Goal: Use online tool/utility: Utilize a website feature to perform a specific function

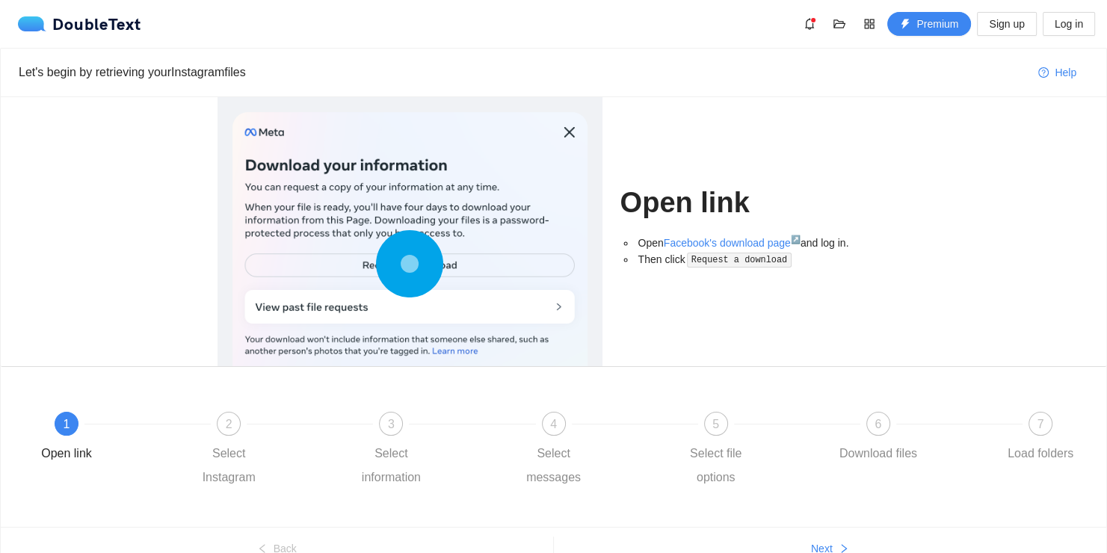
scroll to position [74, 0]
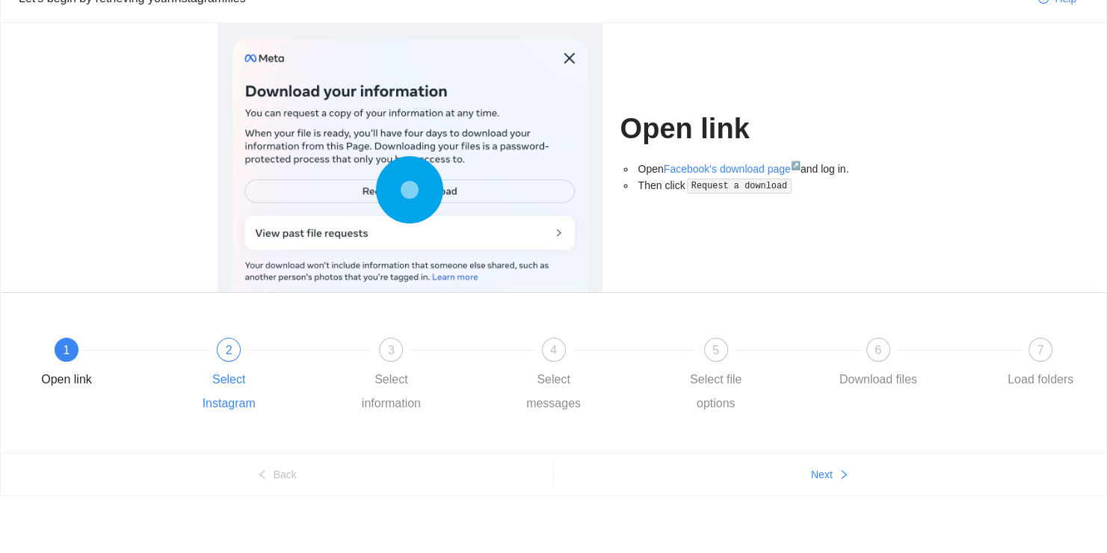
click at [233, 368] on div "Select Instagram" at bounding box center [228, 392] width 87 height 48
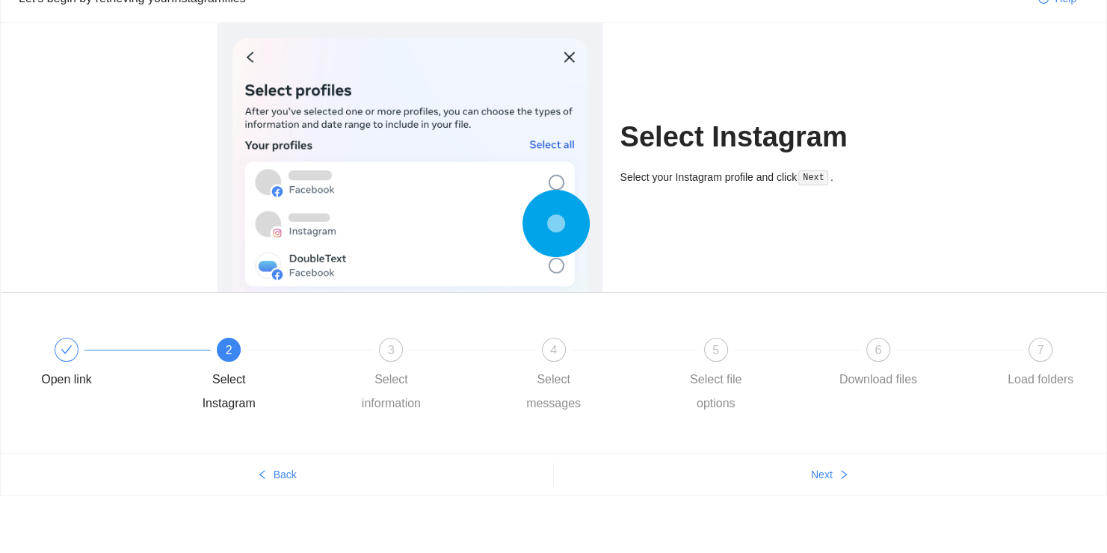
scroll to position [0, 0]
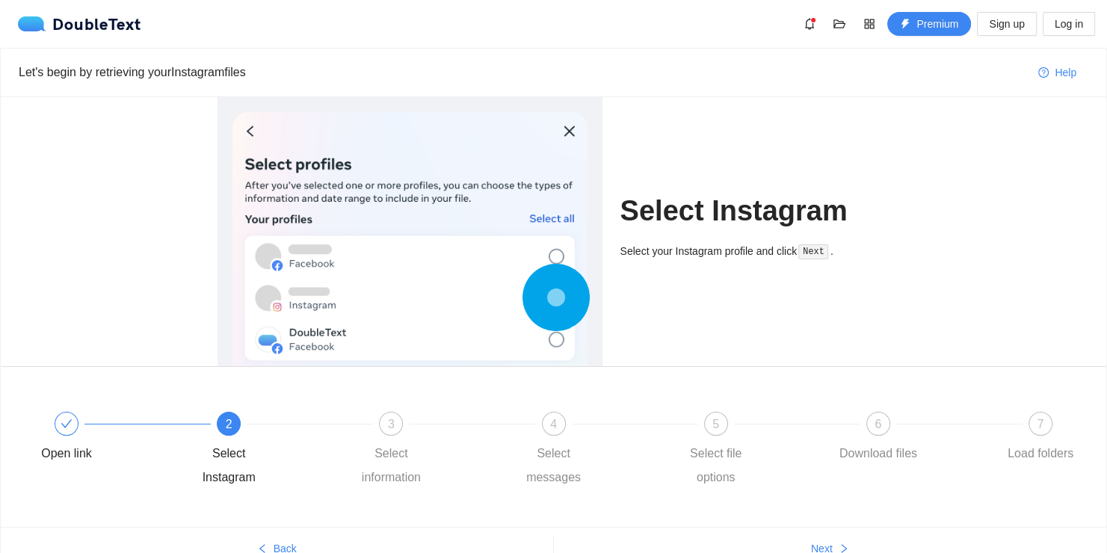
click at [818, 259] on div "Select your Instagram profile and click Next ." at bounding box center [755, 257] width 270 height 28
click at [821, 253] on code "Next" at bounding box center [813, 251] width 30 height 15
click at [397, 436] on div "3 Select information" at bounding box center [429, 451] width 162 height 78
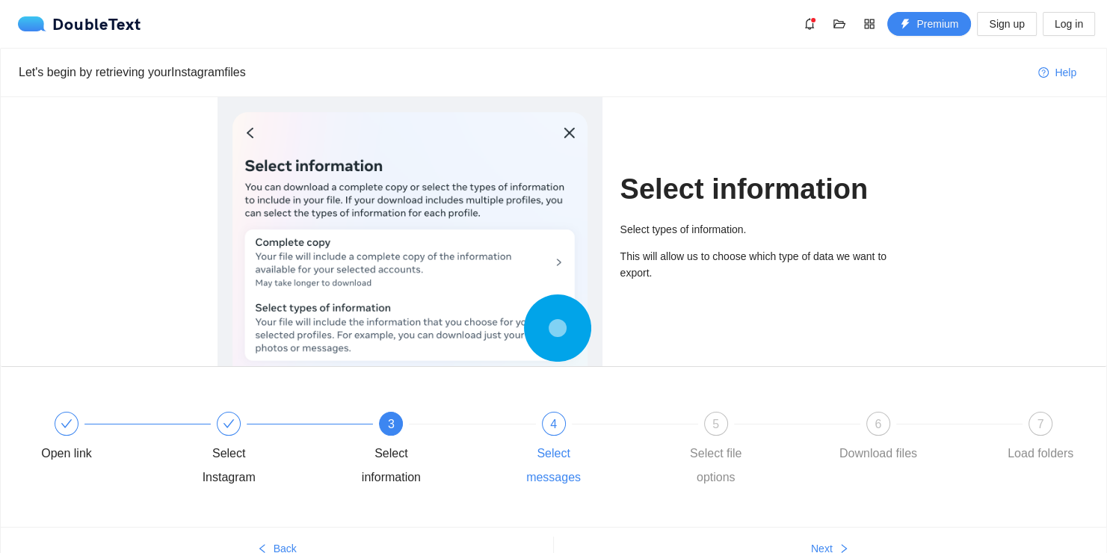
click at [543, 431] on div "4 Select messages" at bounding box center [591, 451] width 162 height 78
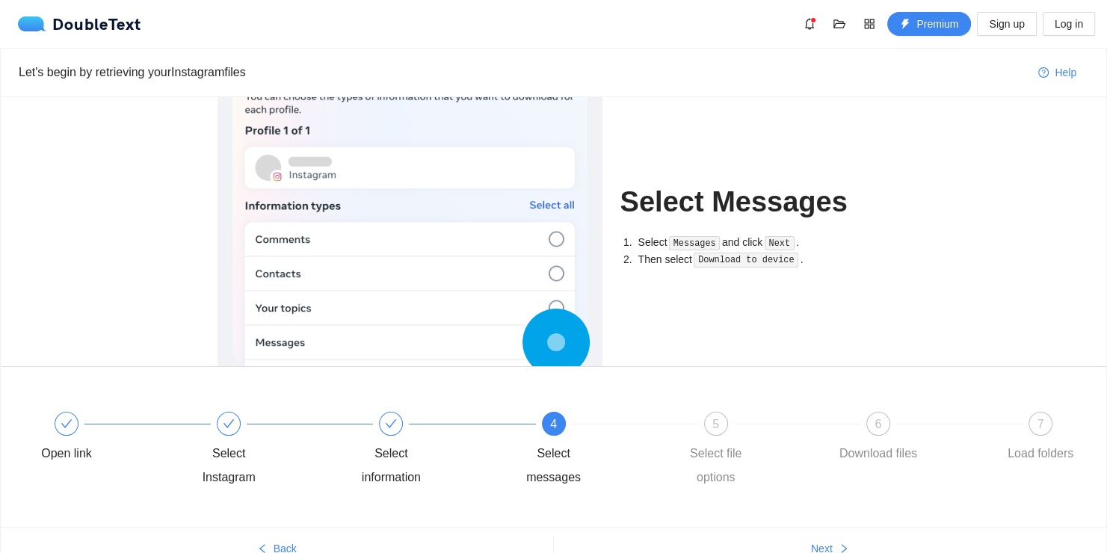
click at [667, 431] on div "4 Select messages" at bounding box center [591, 451] width 162 height 78
click at [689, 433] on div "5 Select file options" at bounding box center [754, 451] width 162 height 78
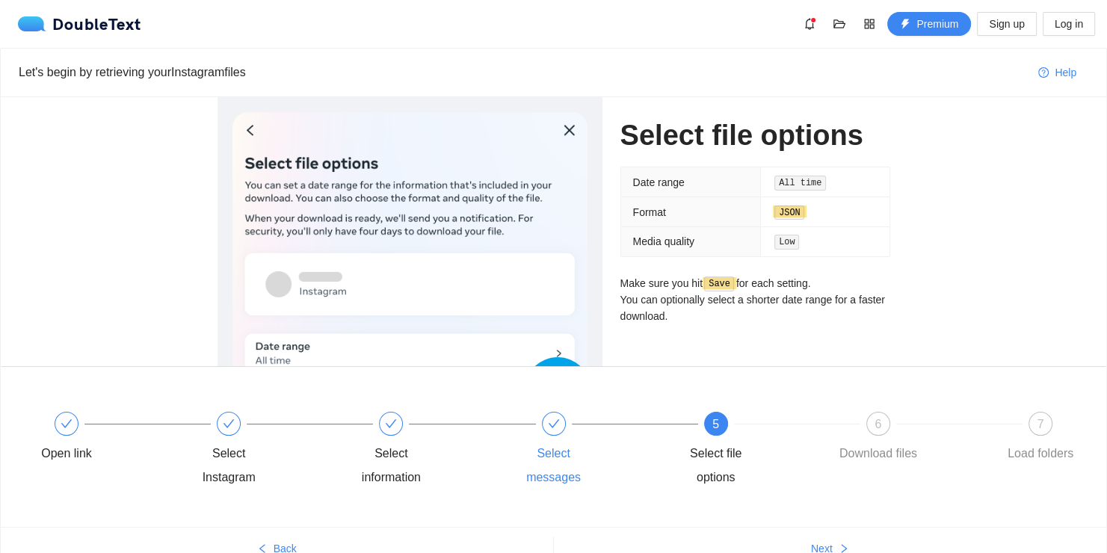
click at [521, 432] on div "Select messages" at bounding box center [591, 451] width 162 height 78
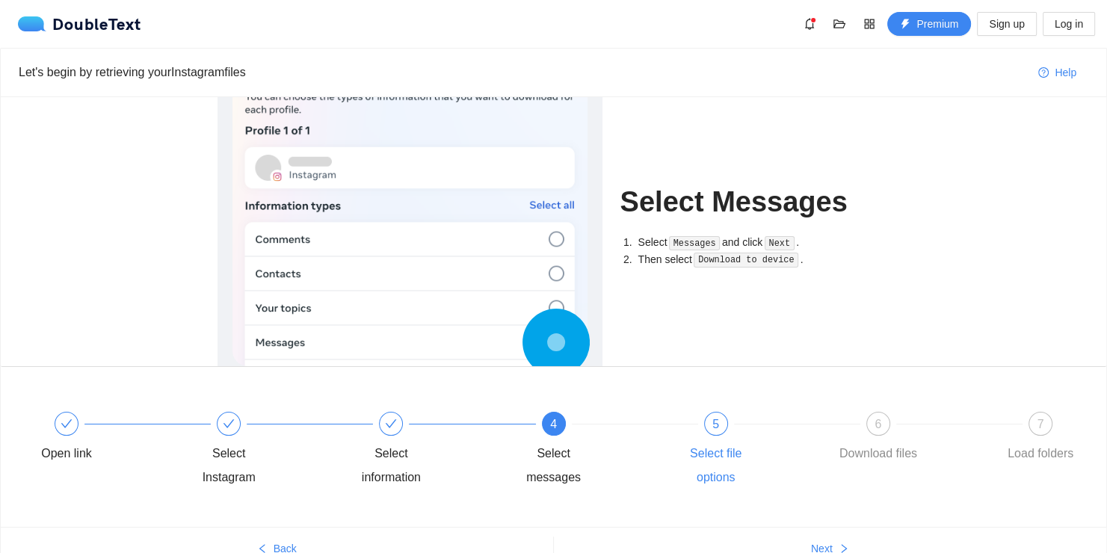
click at [735, 418] on div "5 Select file options" at bounding box center [754, 451] width 162 height 78
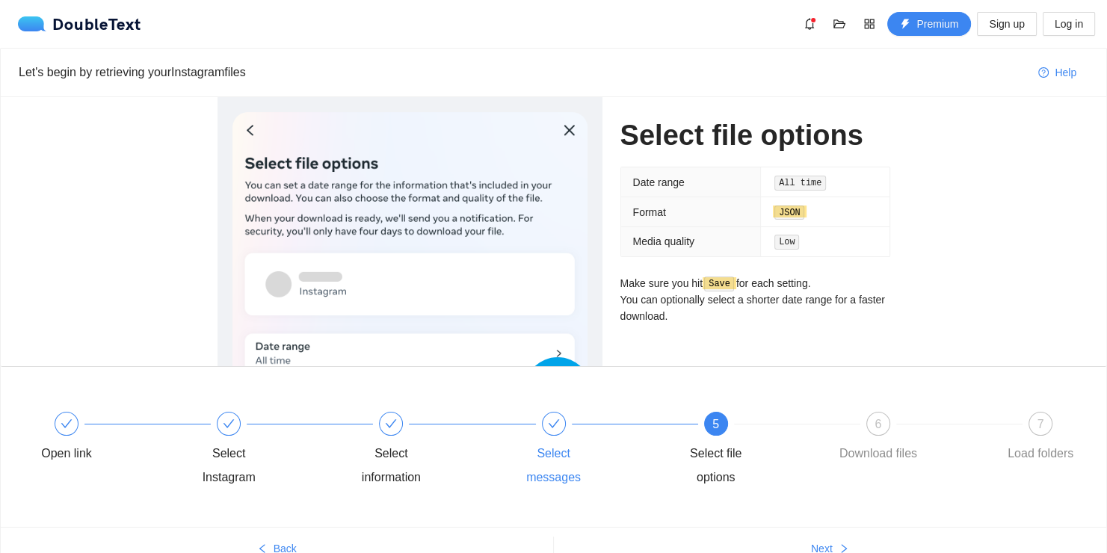
click at [555, 423] on icon "check" at bounding box center [554, 424] width 12 height 12
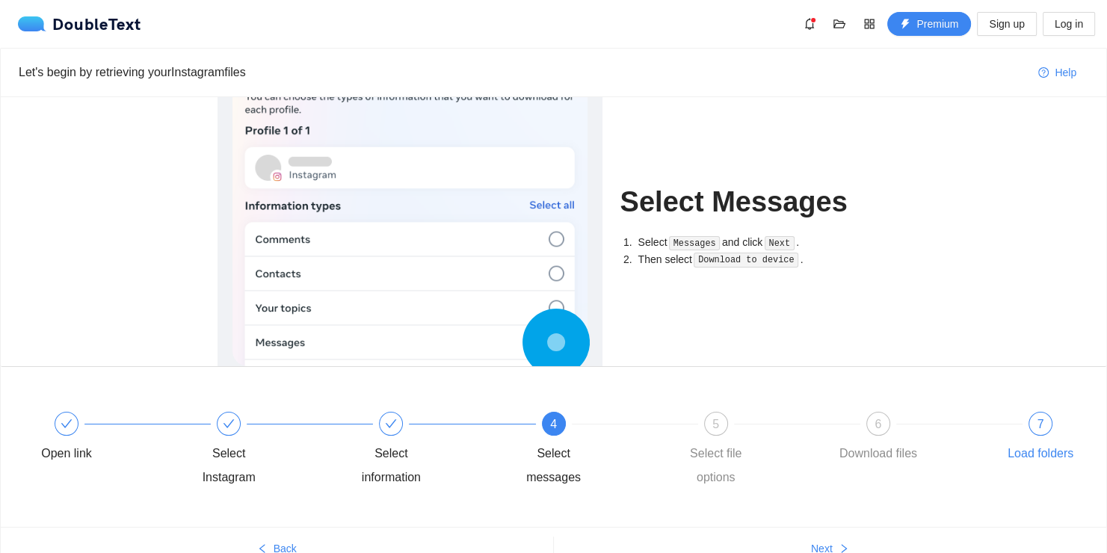
click at [1043, 429] on span "7" at bounding box center [1040, 424] width 7 height 13
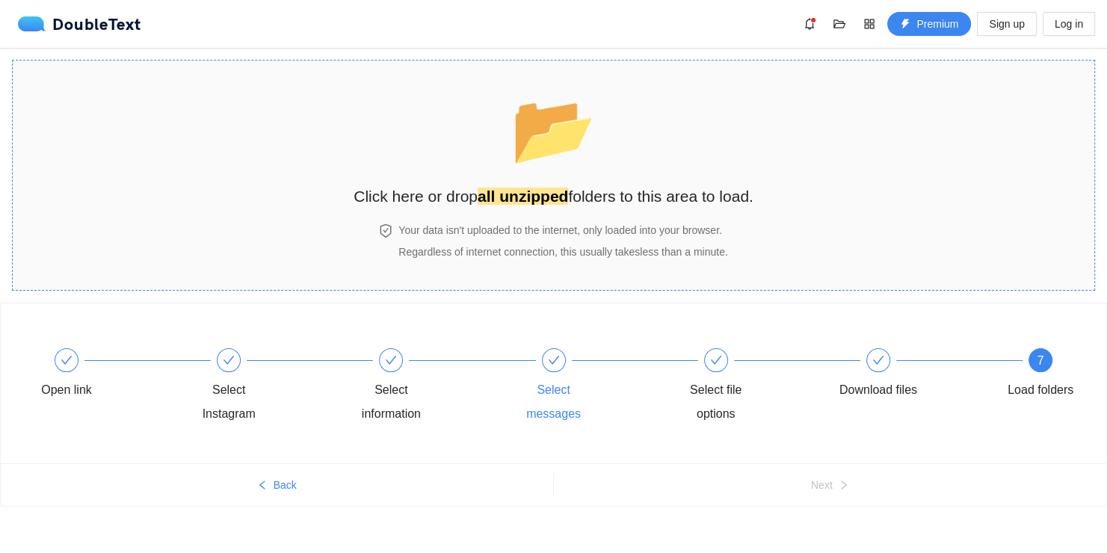
click at [543, 182] on div "📂 Click here or drop all unzipped folders to this area to load." at bounding box center [554, 141] width 400 height 133
